Goal: Task Accomplishment & Management: Complete application form

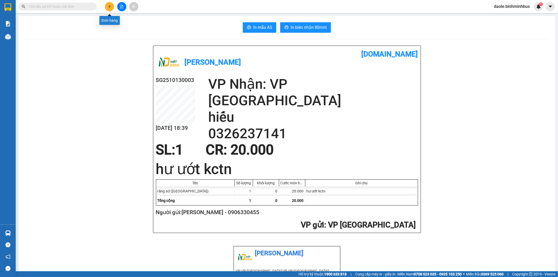
click at [108, 5] on icon "plus" at bounding box center [110, 7] width 4 height 4
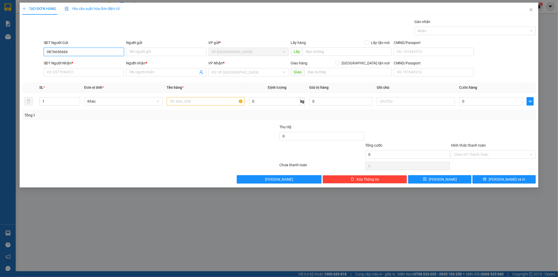
click at [56, 52] on input "0876656666" at bounding box center [84, 52] width 80 height 8
click at [74, 53] on input "0876656666" at bounding box center [84, 52] width 80 height 8
type input "0876656666"
click at [139, 48] on input "Người gửi" at bounding box center [166, 52] width 80 height 8
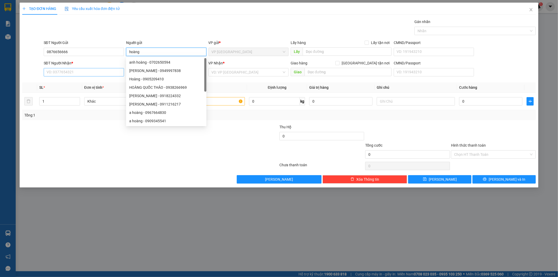
type input "hoàng"
click at [73, 75] on input "SĐT Người Nhận *" at bounding box center [84, 72] width 80 height 8
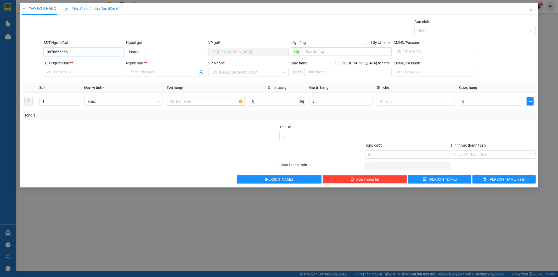
click at [67, 49] on input "0876656666" at bounding box center [84, 52] width 80 height 8
click at [65, 73] on input "SĐT Người Nhận *" at bounding box center [84, 72] width 80 height 8
paste input "0876656666"
type input "0876656666"
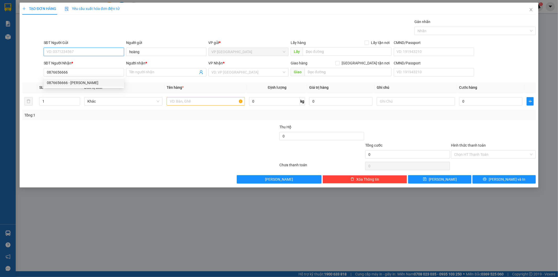
click at [75, 52] on input "SĐT Người Gửi" at bounding box center [84, 52] width 80 height 8
type input "0929317987"
click at [74, 63] on div "0929317987 - đăng" at bounding box center [84, 62] width 74 height 6
type input "đăng"
type input "30.000"
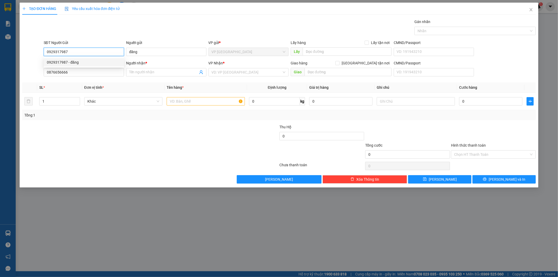
type input "30.000"
type input "0929317987"
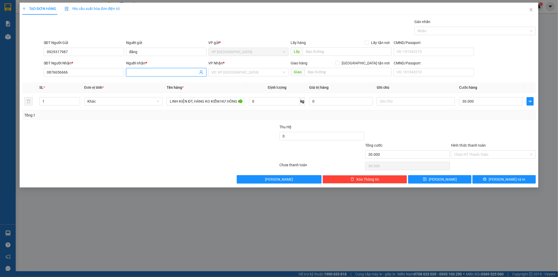
click at [161, 73] on input "Người nhận *" at bounding box center [163, 72] width 69 height 6
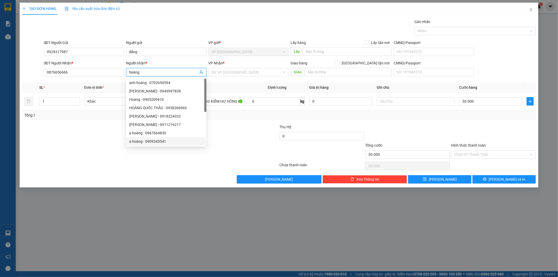
type input "hoàng"
click at [213, 159] on div at bounding box center [236, 151] width 86 height 18
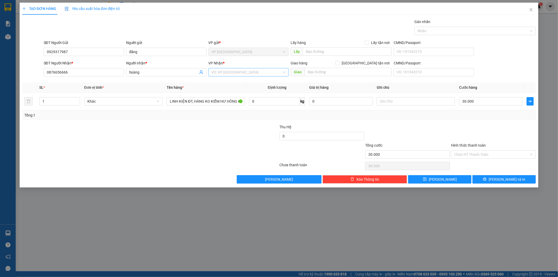
click at [256, 72] on input "search" at bounding box center [247, 72] width 70 height 8
click at [222, 93] on div "VP [GEOGRAPHIC_DATA]" at bounding box center [249, 91] width 74 height 6
click at [486, 179] on icon "printer" at bounding box center [484, 178] width 3 height 3
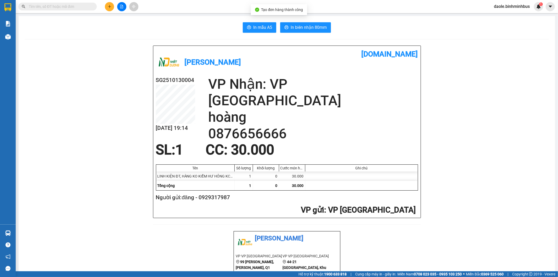
click at [318, 22] on button "In biên nhận 80mm" at bounding box center [305, 27] width 51 height 10
click at [260, 26] on span "In mẫu A5" at bounding box center [262, 27] width 19 height 7
